Goal: Information Seeking & Learning: Find specific page/section

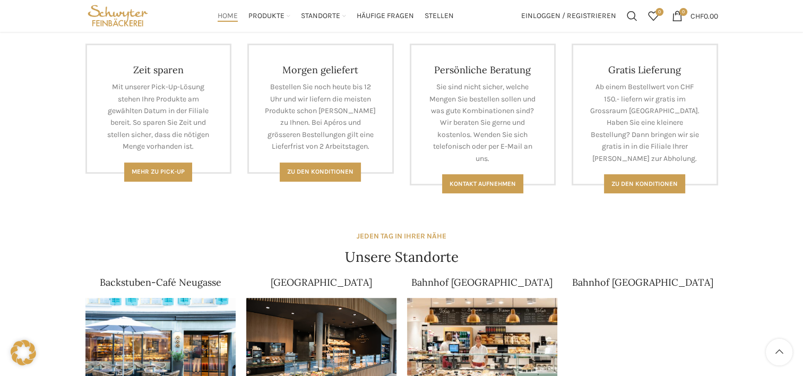
scroll to position [371, 0]
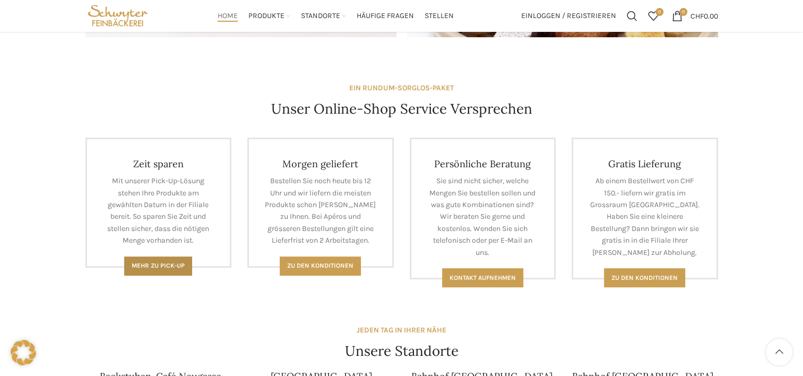
click at [150, 266] on span "Mehr zu Pick-Up" at bounding box center [158, 265] width 53 height 7
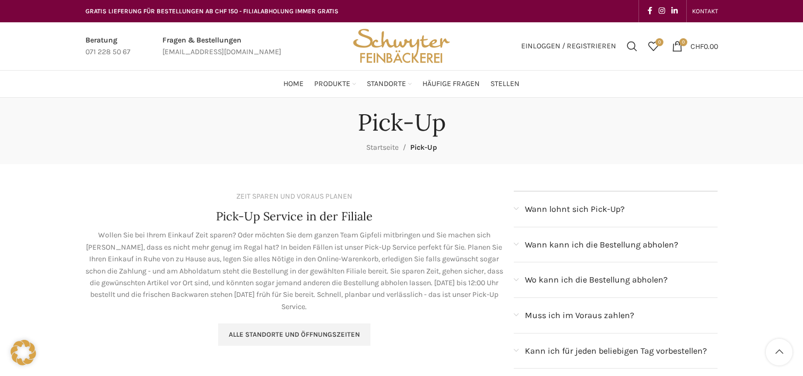
scroll to position [159, 0]
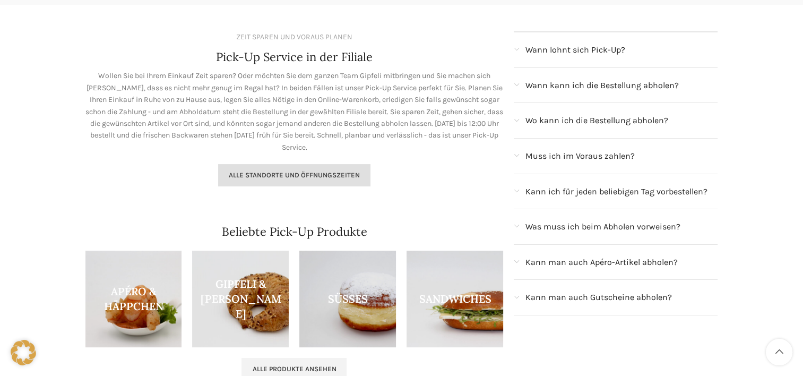
click at [280, 182] on link "Alle Standorte und Öffnungszeiten" at bounding box center [294, 175] width 152 height 22
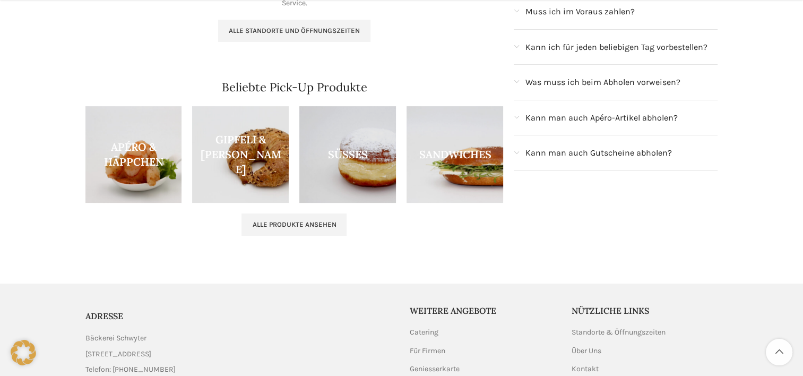
scroll to position [318, 0]
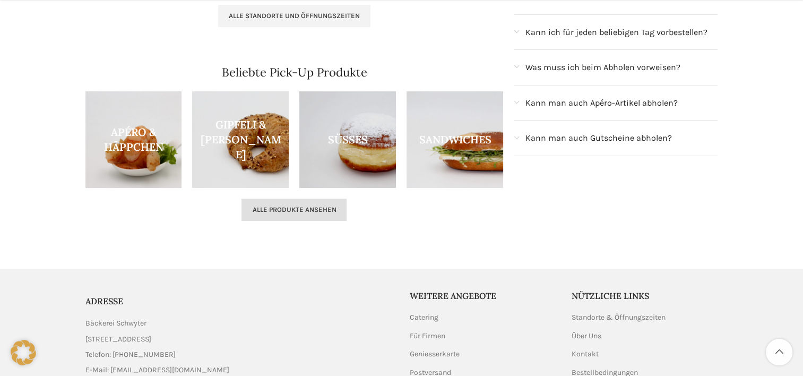
click at [294, 216] on link "Alle Produkte ansehen" at bounding box center [293, 209] width 105 height 22
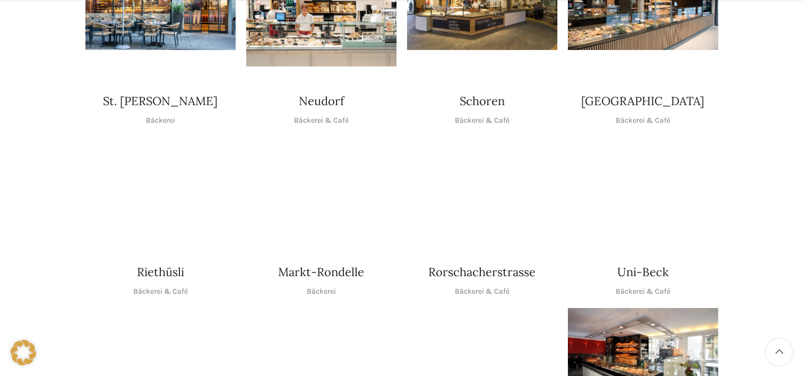
scroll to position [371, 0]
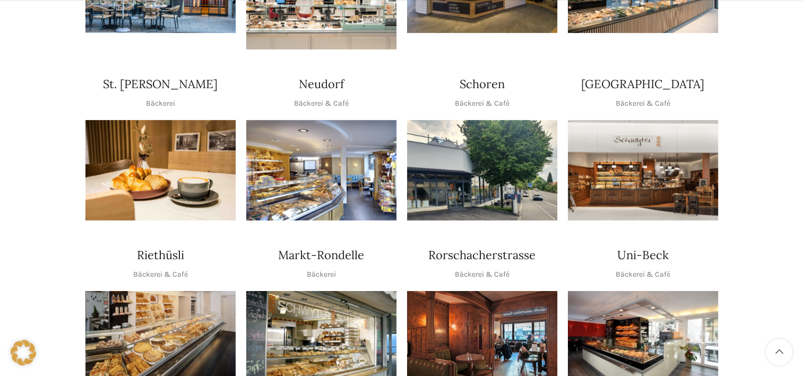
click at [649, 158] on img "1 / 1" at bounding box center [643, 170] width 150 height 100
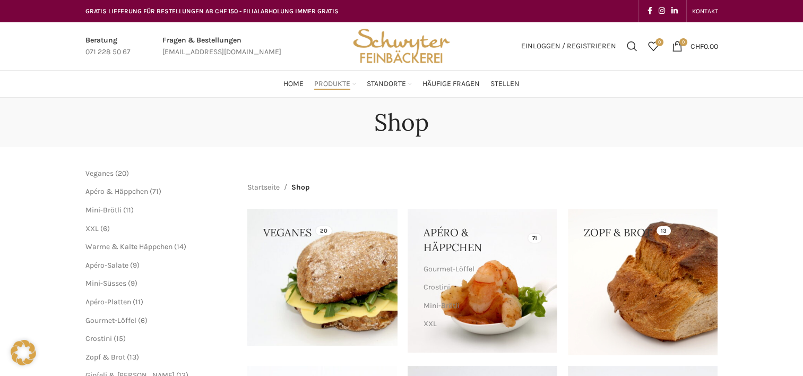
scroll to position [53, 0]
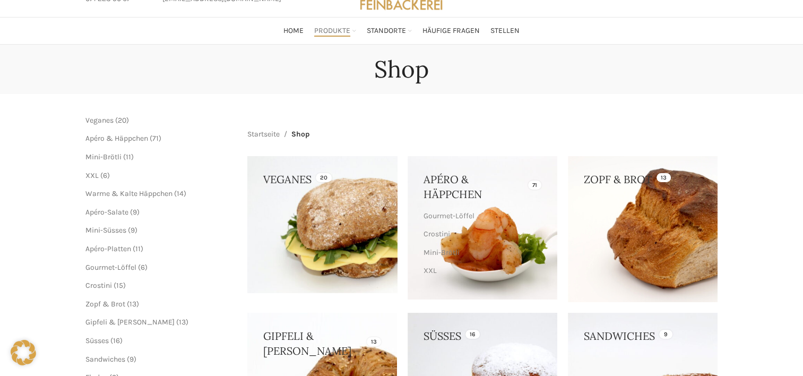
click at [315, 185] on link at bounding box center [322, 224] width 150 height 136
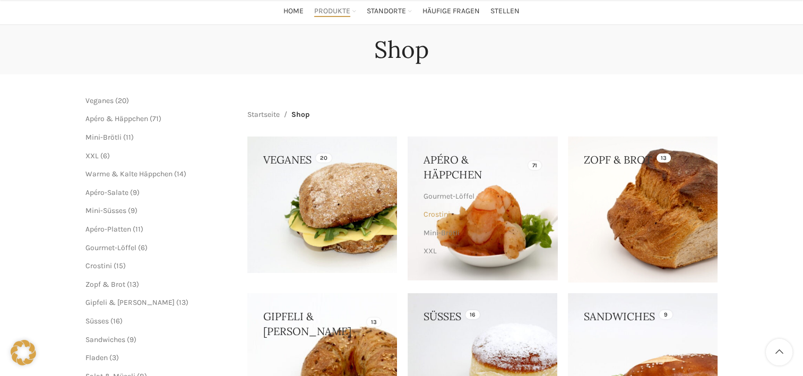
scroll to position [106, 0]
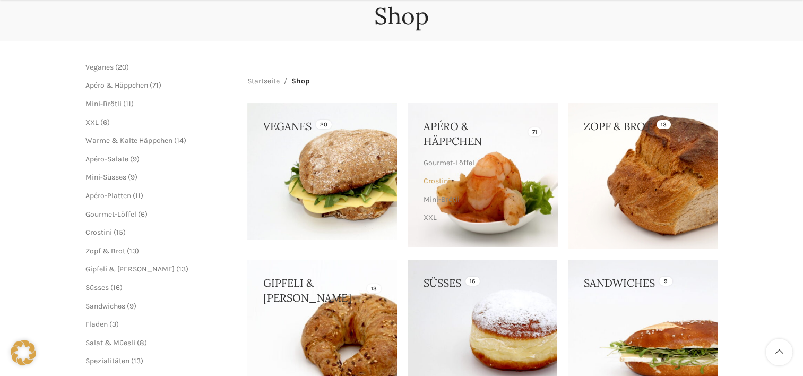
click at [465, 179] on link "Crostini" at bounding box center [480, 181] width 115 height 18
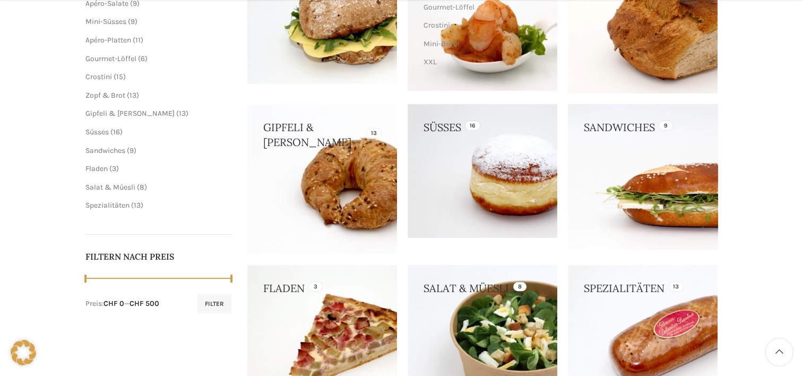
scroll to position [318, 0]
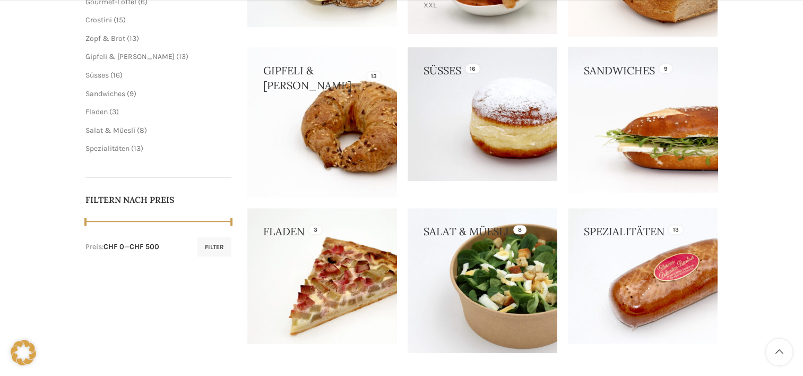
click at [639, 148] on link at bounding box center [643, 119] width 150 height 144
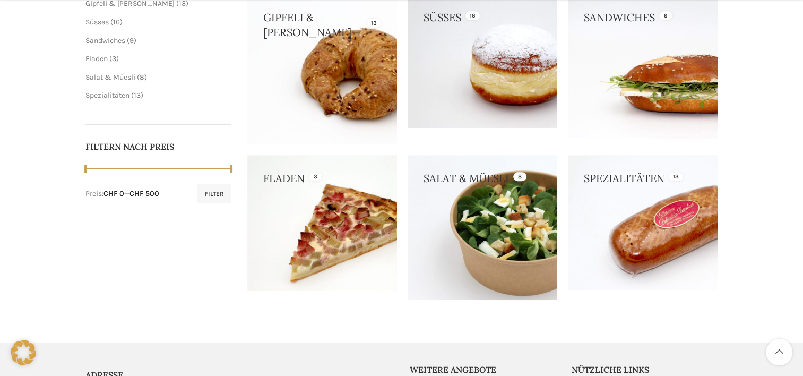
scroll to position [424, 0]
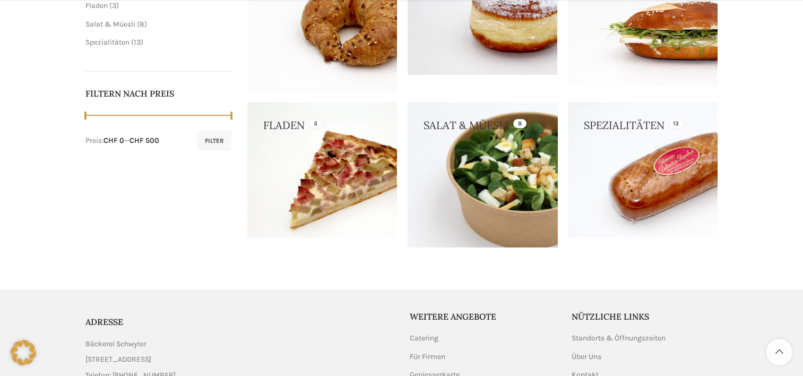
click at [466, 201] on link at bounding box center [483, 174] width 150 height 145
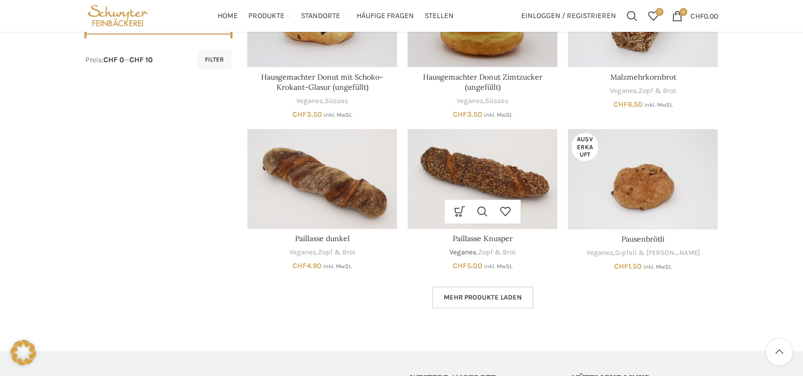
scroll to position [531, 0]
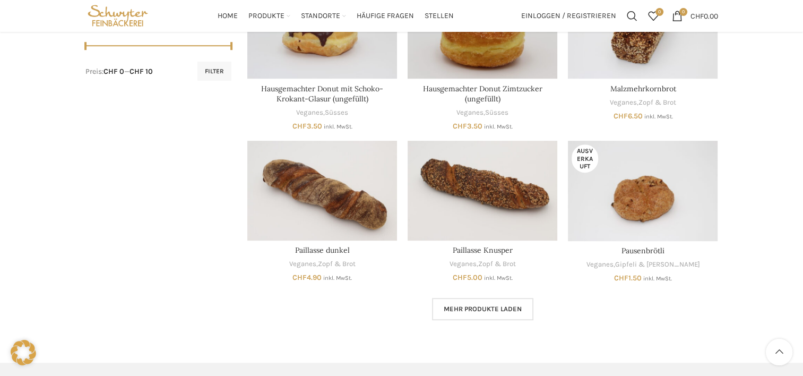
click at [479, 301] on link "Mehr Produkte laden" at bounding box center [482, 309] width 101 height 22
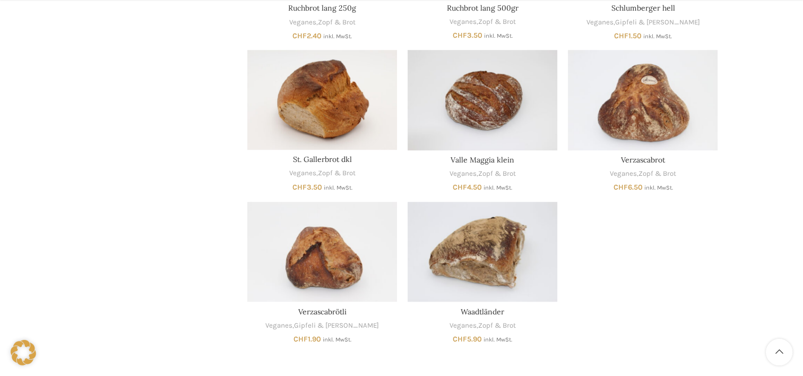
scroll to position [1061, 0]
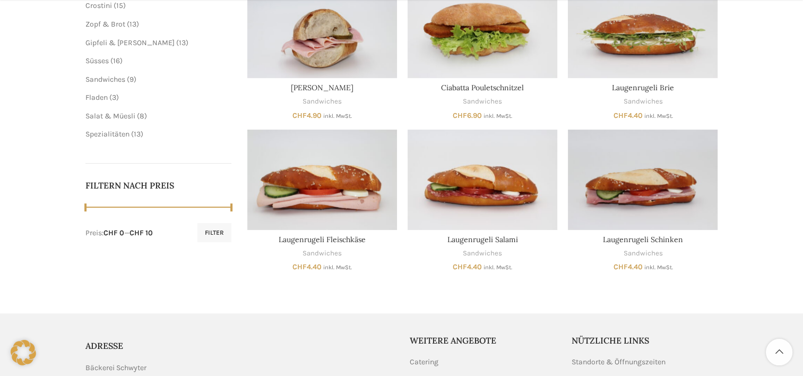
scroll to position [371, 0]
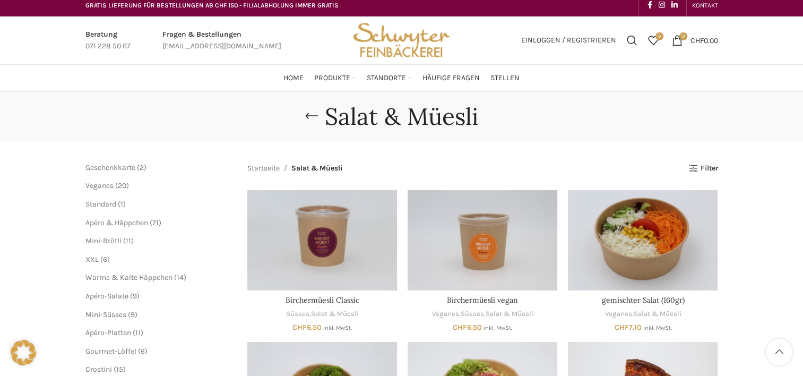
scroll to position [4, 0]
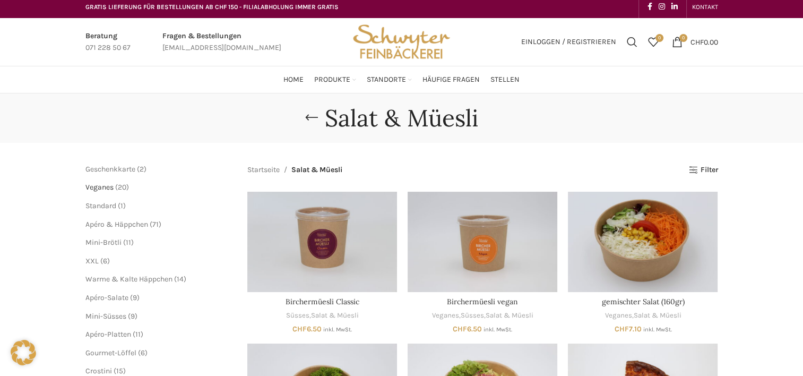
click at [111, 187] on span "Veganes" at bounding box center [99, 187] width 28 height 9
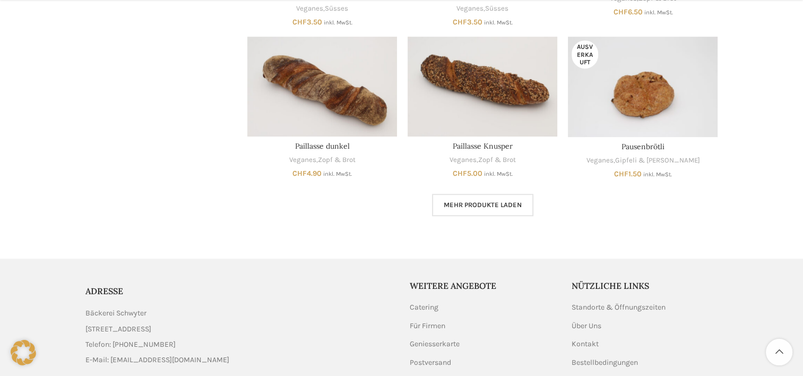
scroll to position [637, 0]
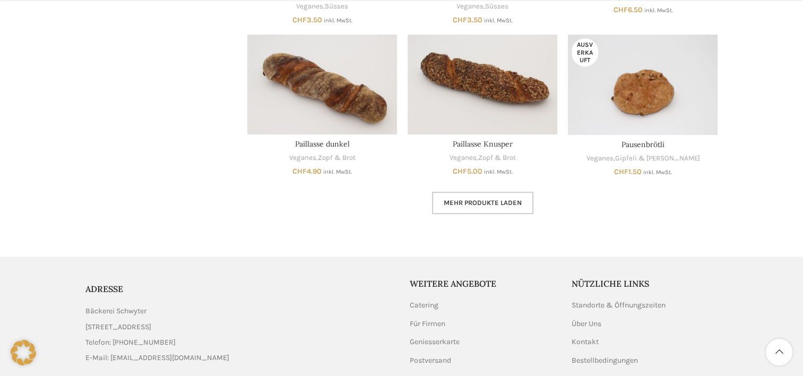
click at [505, 207] on link "Mehr Produkte laden" at bounding box center [482, 203] width 101 height 22
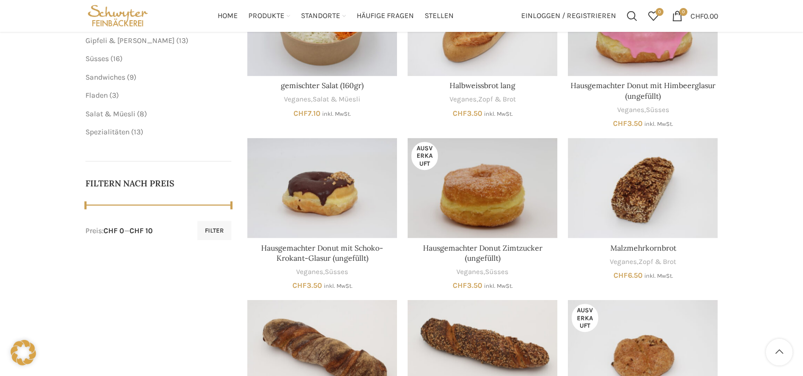
scroll to position [53, 0]
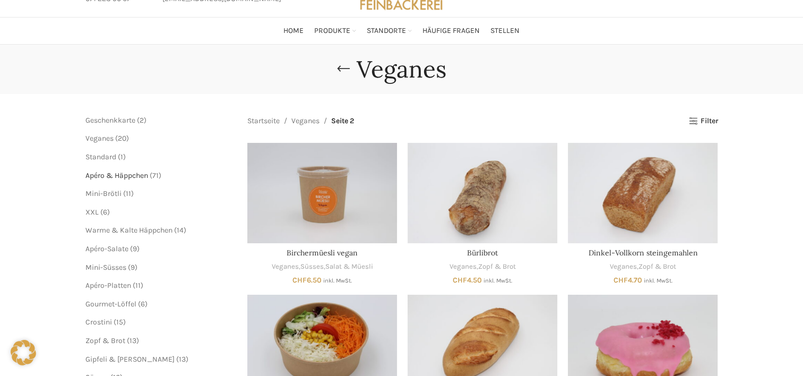
click at [121, 172] on span "Apéro & Häppchen" at bounding box center [116, 175] width 63 height 9
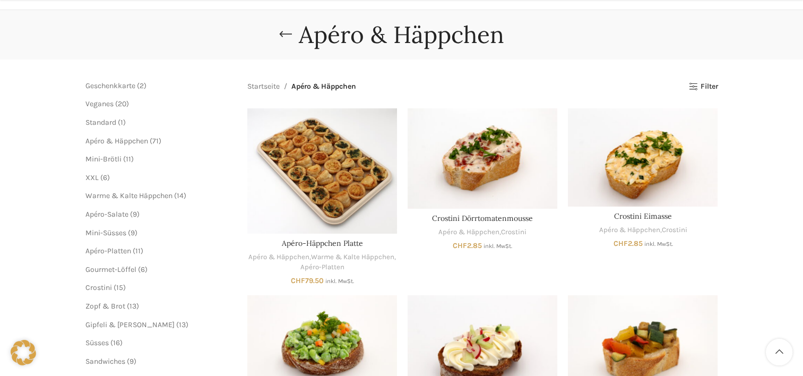
scroll to position [106, 0]
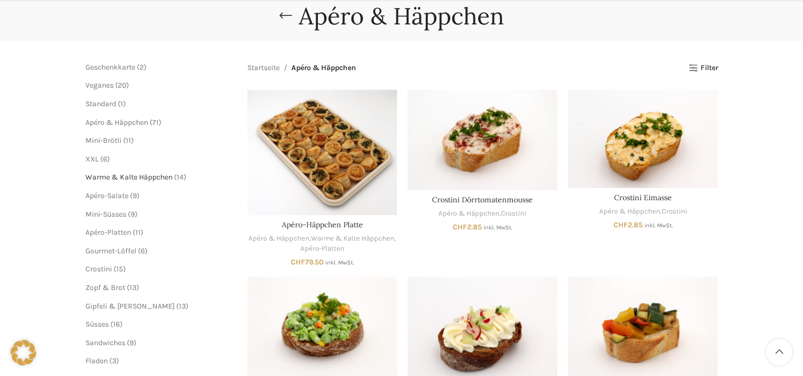
click at [128, 175] on span "Warme & Kalte Häppchen" at bounding box center [128, 176] width 87 height 9
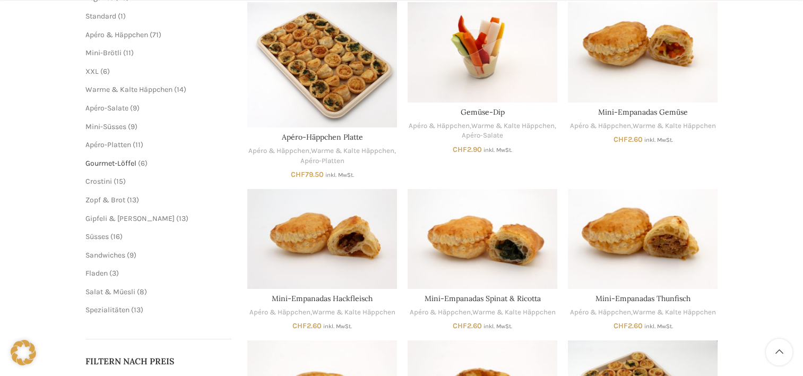
scroll to position [212, 0]
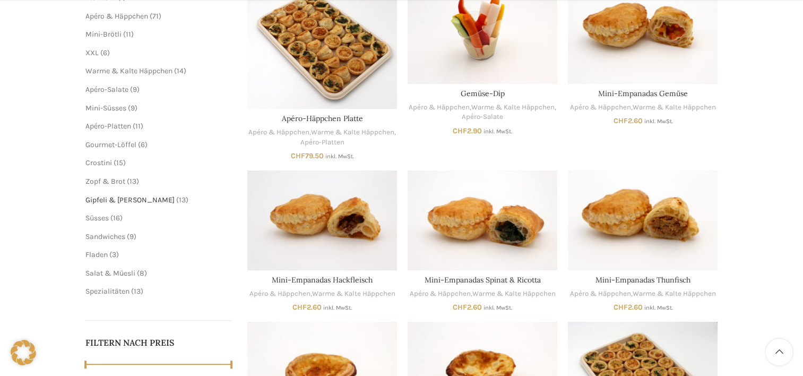
click at [125, 202] on span "Gipfeli & [PERSON_NAME]" at bounding box center [129, 199] width 89 height 9
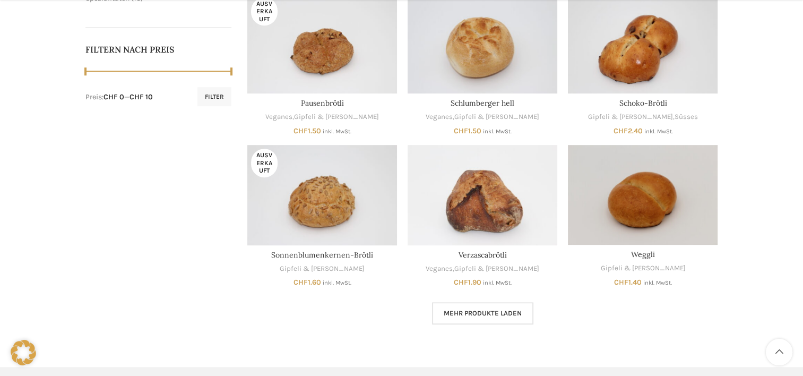
scroll to position [531, 0]
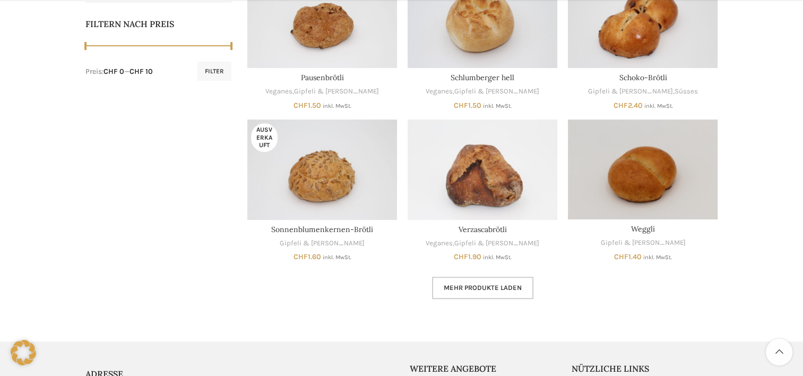
click at [515, 282] on link "Mehr Produkte laden" at bounding box center [482, 287] width 101 height 22
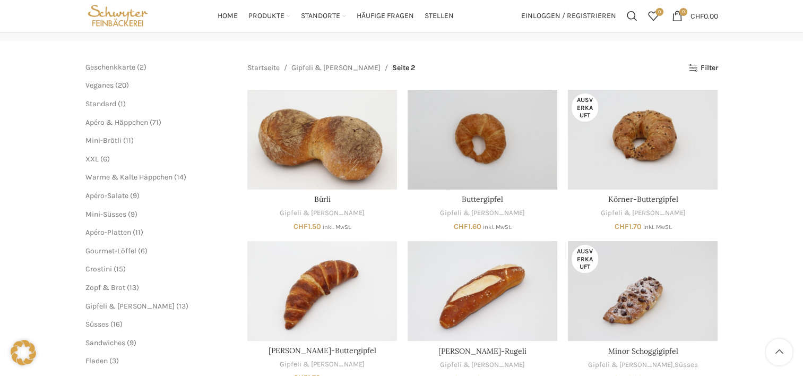
scroll to position [212, 0]
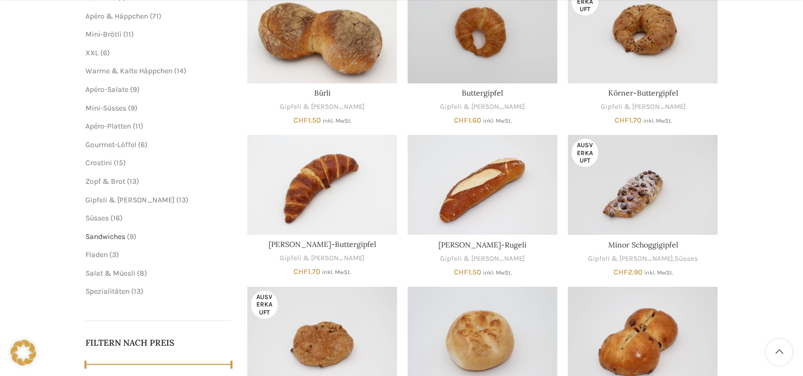
click at [109, 239] on span "Sandwiches" at bounding box center [105, 236] width 40 height 9
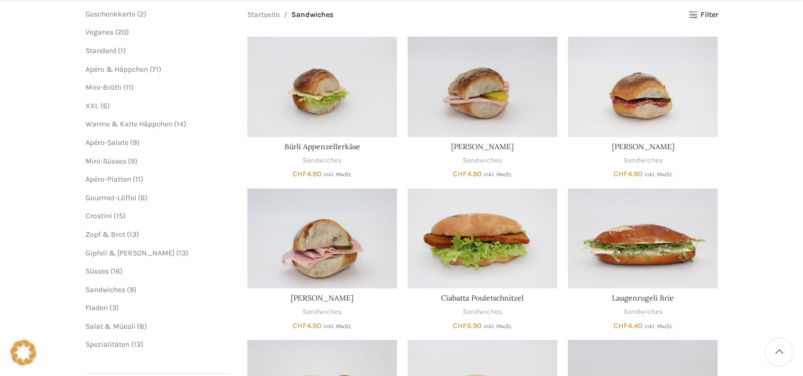
scroll to position [212, 0]
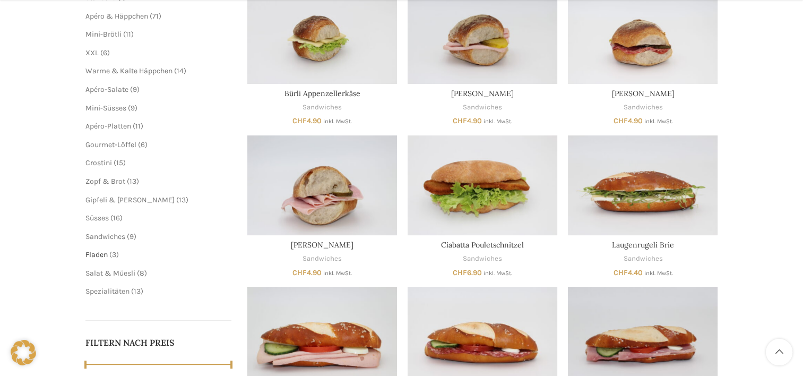
click at [104, 251] on span "Fladen" at bounding box center [96, 254] width 22 height 9
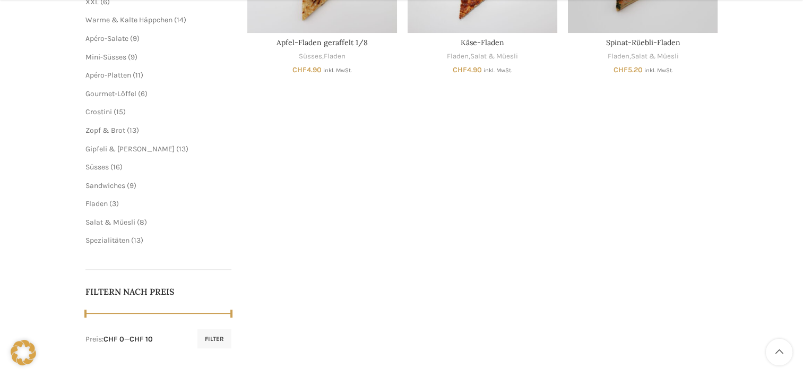
scroll to position [265, 0]
click at [111, 225] on ul "Geschenkkarte 2 2 Produkte Veganes 20 20 Produkte Standard 1 1 Produkt Apéro & …" at bounding box center [158, 73] width 146 height 341
click at [112, 222] on span "Salat & Müesli" at bounding box center [110, 219] width 50 height 9
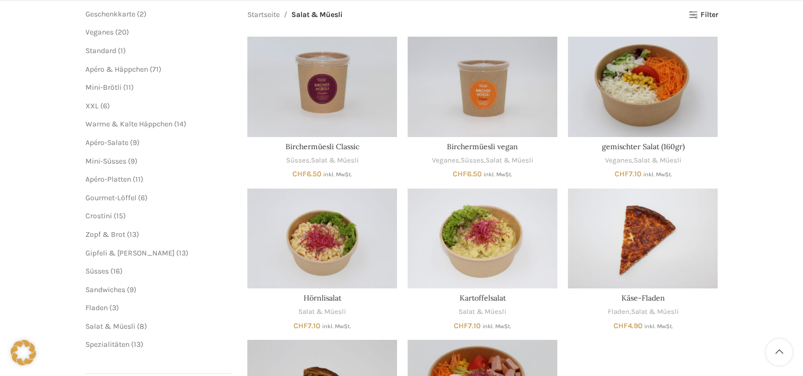
scroll to position [371, 0]
